Goal: Use online tool/utility: Utilize a website feature to perform a specific function

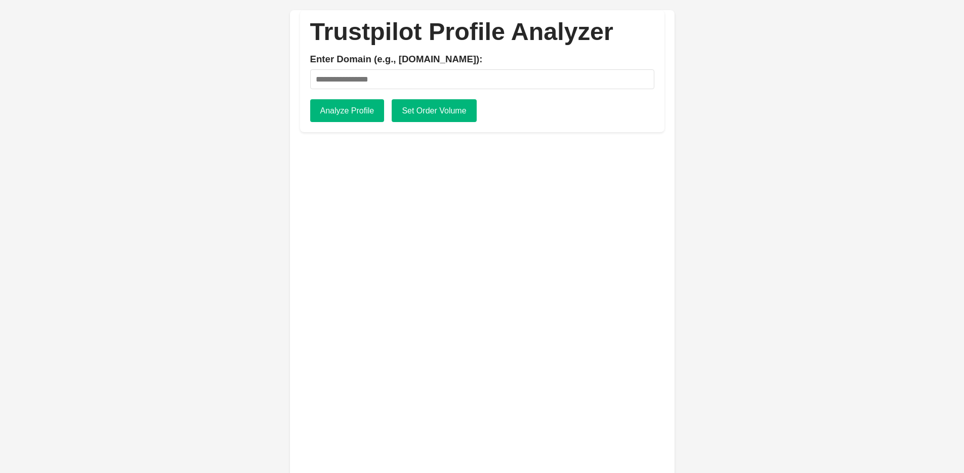
click at [405, 84] on input "Enter Domain (e.g., [DOMAIN_NAME]):" at bounding box center [482, 79] width 344 height 20
type input "********"
click at [336, 114] on button "Analyze Profile" at bounding box center [347, 110] width 74 height 23
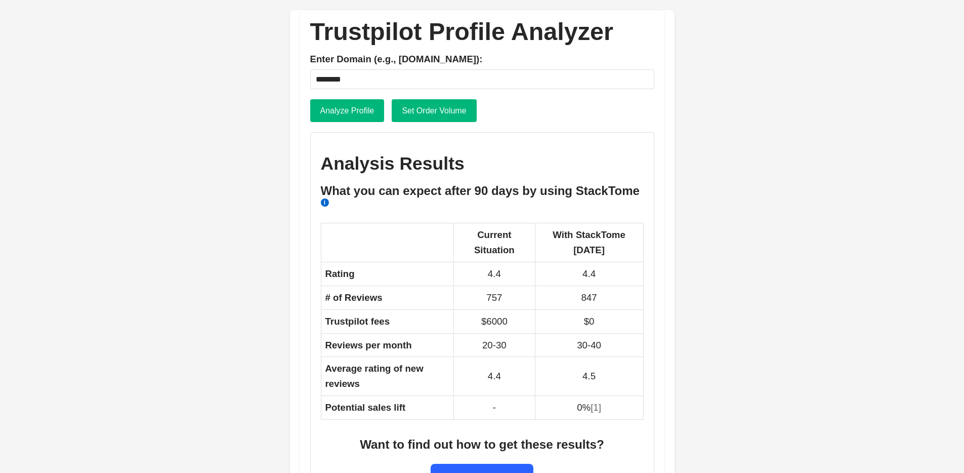
drag, startPoint x: 467, startPoint y: 215, endPoint x: 607, endPoint y: 441, distance: 265.9
click at [607, 441] on div "What you can expect after 90 days by using StackTome i Current Situation With S…" at bounding box center [482, 339] width 323 height 311
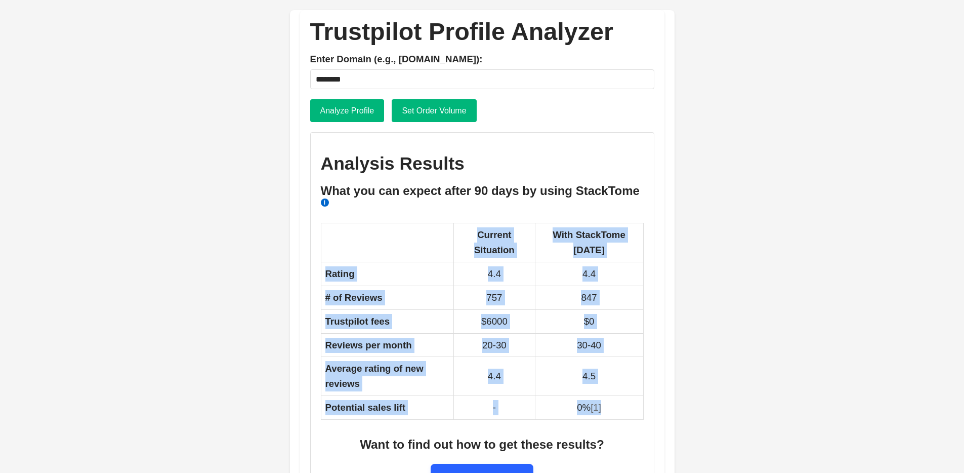
drag, startPoint x: 607, startPoint y: 408, endPoint x: 346, endPoint y: 251, distance: 304.5
click at [347, 250] on table "Current Situation With StackTome [DATE] Rating 4.4 4.4 # of Reviews 757 847 Tru…" at bounding box center [482, 321] width 323 height 197
click at [347, 243] on th at bounding box center [387, 242] width 133 height 39
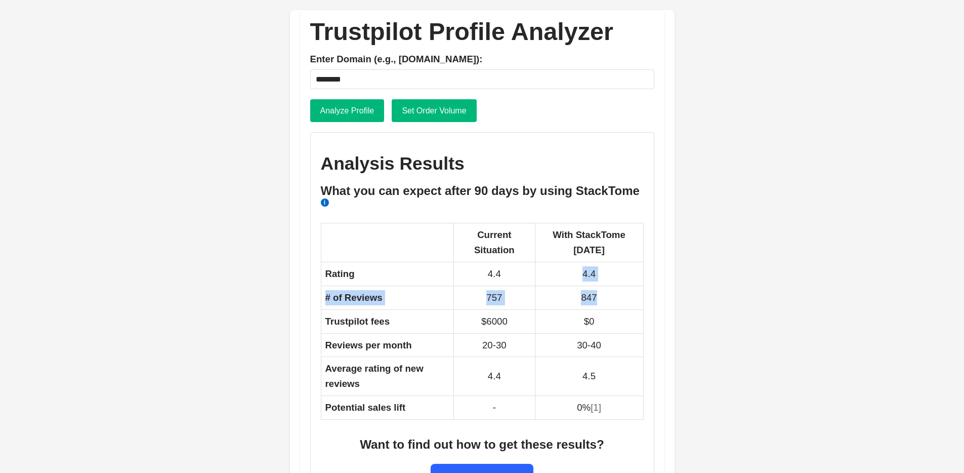
drag, startPoint x: 580, startPoint y: 276, endPoint x: 593, endPoint y: 297, distance: 25.3
click at [593, 297] on tbody "Rating 4.4 4.4 # of Reviews 757 847 Trustpilot fees $6000 $0 Reviews per month …" at bounding box center [482, 340] width 322 height 157
click at [593, 297] on td "847" at bounding box center [589, 297] width 108 height 24
drag, startPoint x: 548, startPoint y: 237, endPoint x: 601, endPoint y: 252, distance: 55.8
click at [601, 252] on th "With StackTome [DATE]" at bounding box center [589, 242] width 108 height 39
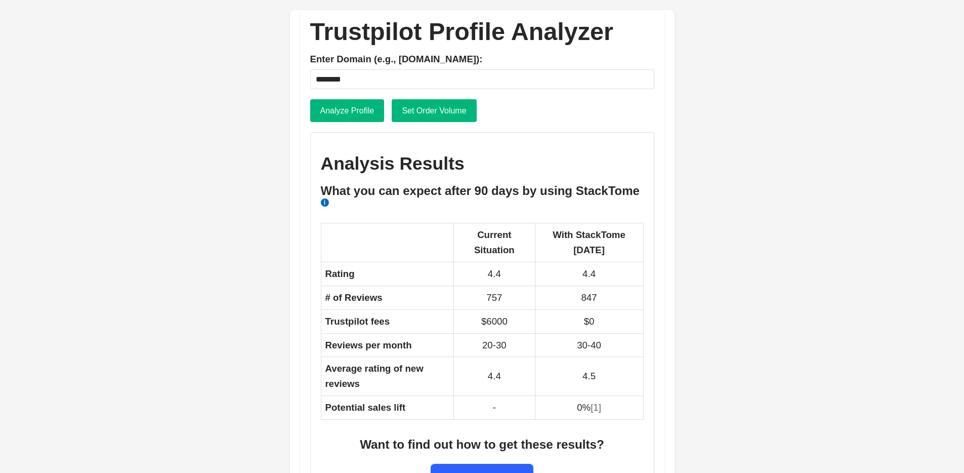
click at [601, 252] on th "With StackTome [DATE]" at bounding box center [589, 242] width 108 height 39
drag, startPoint x: 586, startPoint y: 249, endPoint x: 529, endPoint y: 236, distance: 58.6
click at [535, 236] on th "With StackTome [DATE]" at bounding box center [589, 242] width 108 height 39
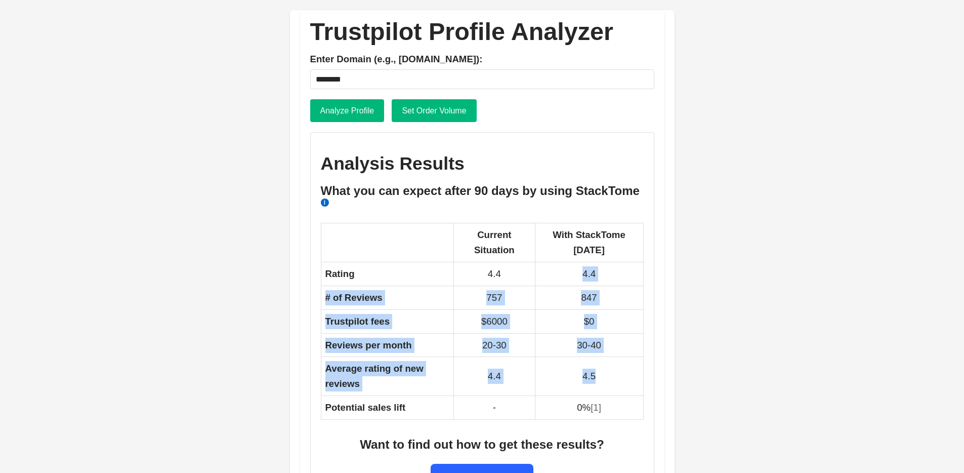
drag, startPoint x: 568, startPoint y: 266, endPoint x: 606, endPoint y: 393, distance: 132.7
click at [606, 393] on tbody "Rating 4.4 4.4 # of Reviews 757 847 Trustpilot fees $6000 $0 Reviews per month …" at bounding box center [482, 340] width 322 height 157
click at [606, 393] on td "4.5" at bounding box center [589, 376] width 108 height 39
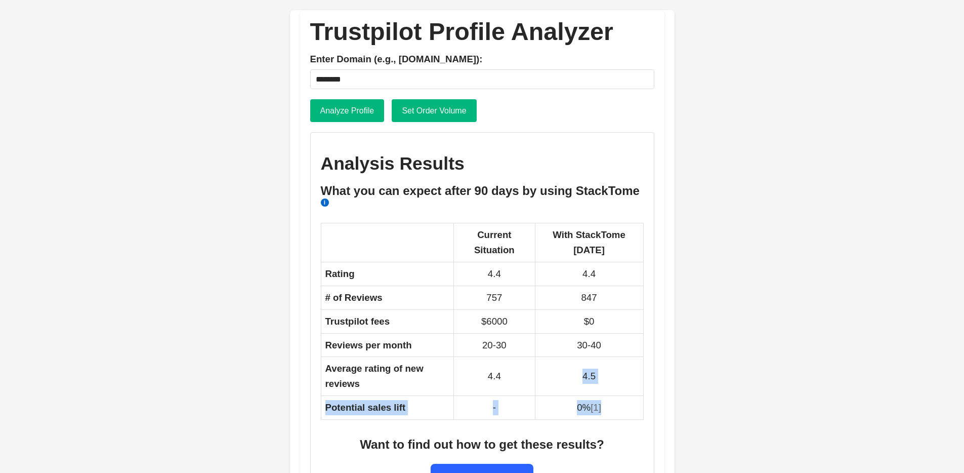
drag, startPoint x: 611, startPoint y: 407, endPoint x: 576, endPoint y: 378, distance: 46.3
click at [576, 378] on tbody "Rating 4.4 4.4 # of Reviews 757 847 Trustpilot fees $6000 $0 Reviews per month …" at bounding box center [482, 340] width 322 height 157
drag, startPoint x: 576, startPoint y: 378, endPoint x: 572, endPoint y: 370, distance: 8.2
click at [576, 378] on td "4.5" at bounding box center [589, 376] width 108 height 39
drag, startPoint x: 579, startPoint y: 371, endPoint x: 617, endPoint y: 374, distance: 38.1
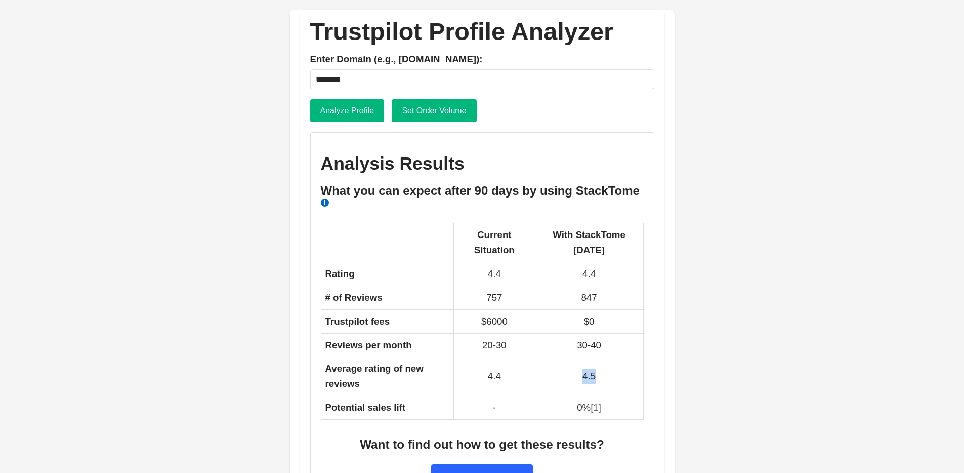
click at [618, 374] on td "4.5" at bounding box center [589, 376] width 108 height 39
click at [615, 374] on td "4.5" at bounding box center [589, 376] width 108 height 39
drag, startPoint x: 604, startPoint y: 409, endPoint x: 560, endPoint y: 407, distance: 44.6
click at [560, 407] on td "0% [1]" at bounding box center [589, 408] width 108 height 24
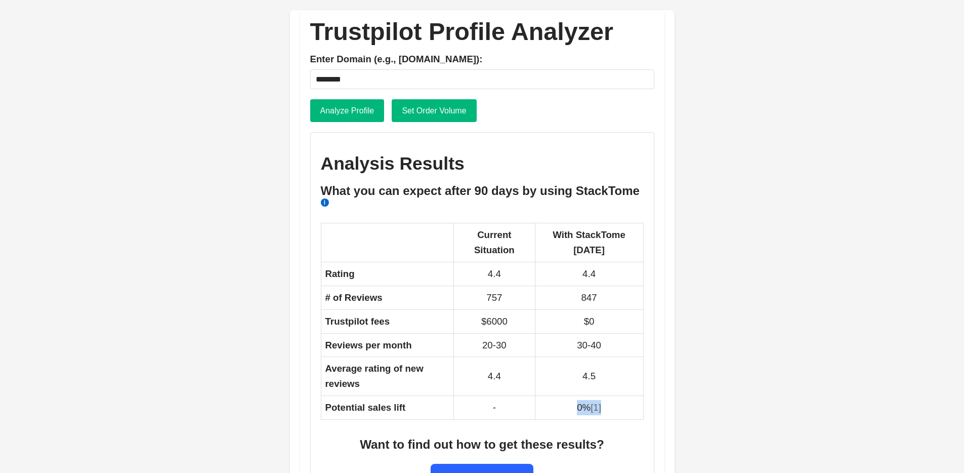
drag, startPoint x: 560, startPoint y: 407, endPoint x: 622, endPoint y: 409, distance: 61.8
click at [622, 409] on td "0% [1]" at bounding box center [589, 408] width 108 height 24
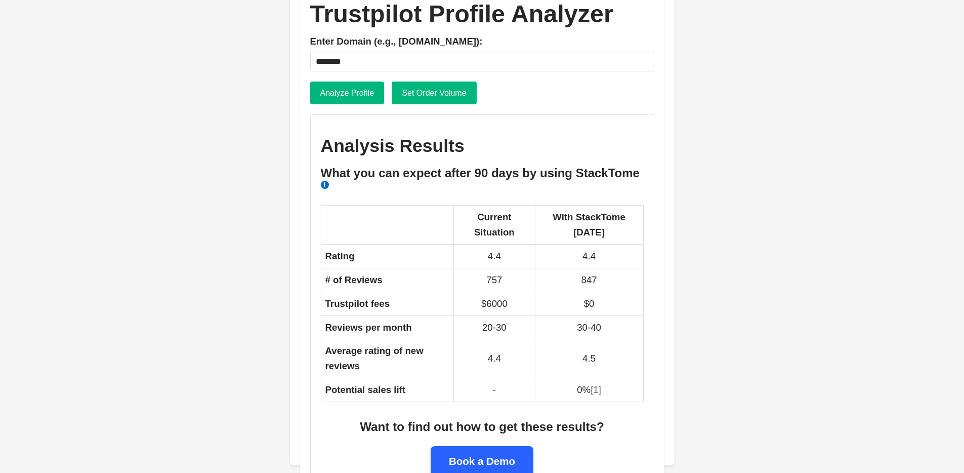
scroll to position [43, 0]
